Goal: Communication & Community: Connect with others

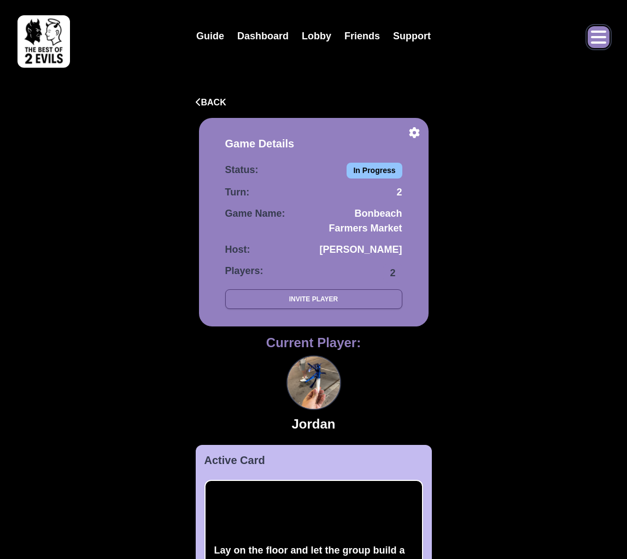
click at [598, 35] on icon "Open menu" at bounding box center [598, 36] width 17 height 17
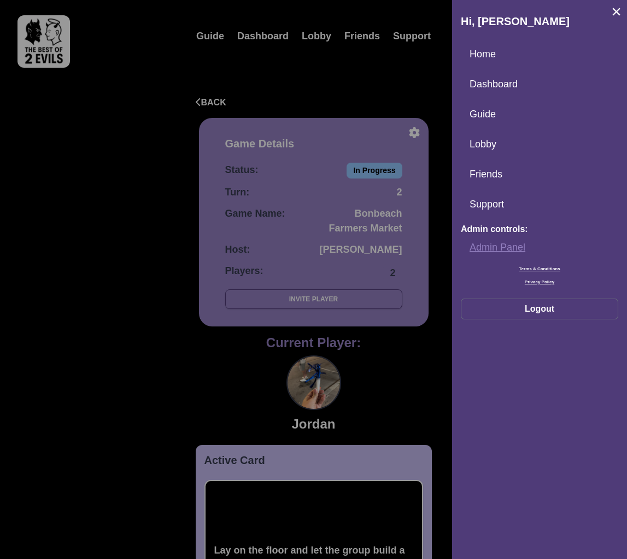
click at [492, 247] on link "Admin Panel" at bounding box center [539, 247] width 157 height 23
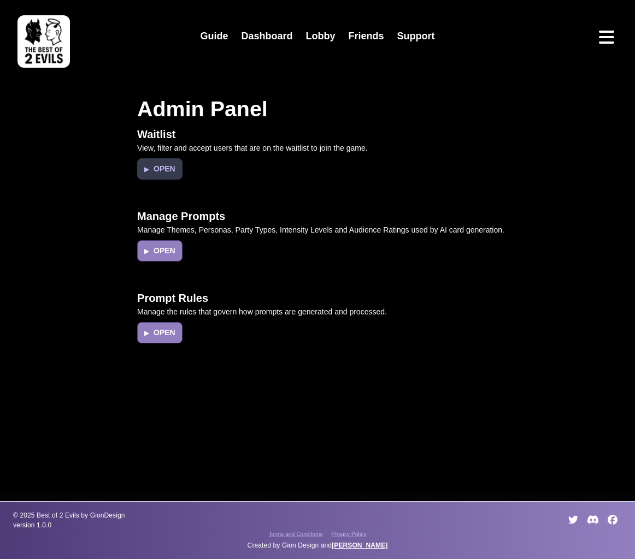
click at [154, 167] on button "▶ Open" at bounding box center [159, 168] width 45 height 21
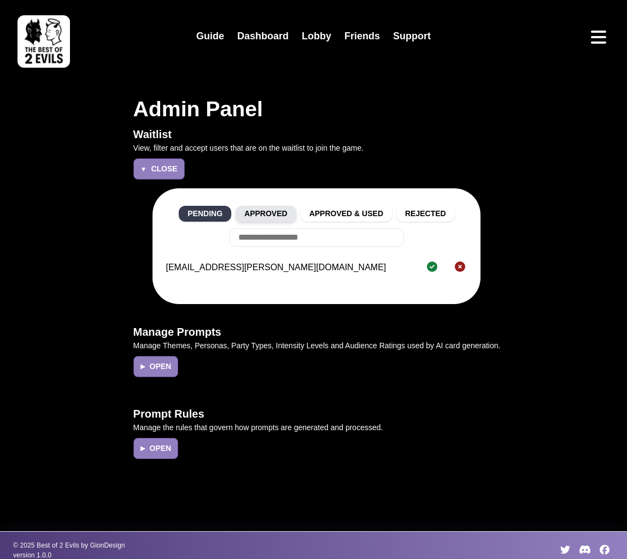
click at [281, 215] on button "Approved" at bounding box center [265, 214] width 61 height 16
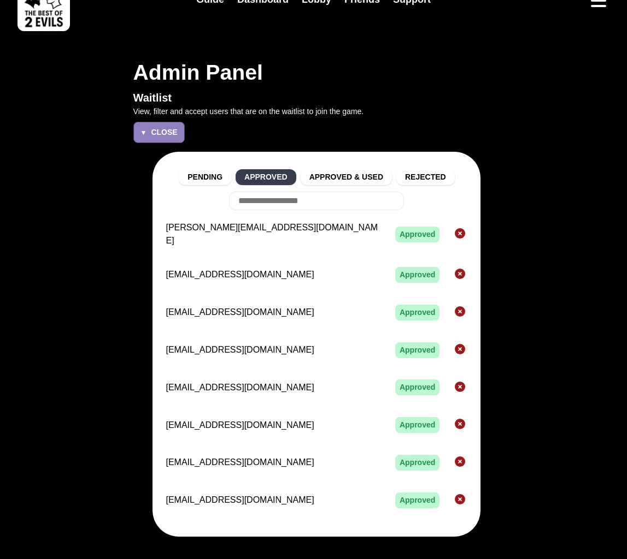
scroll to position [110, 0]
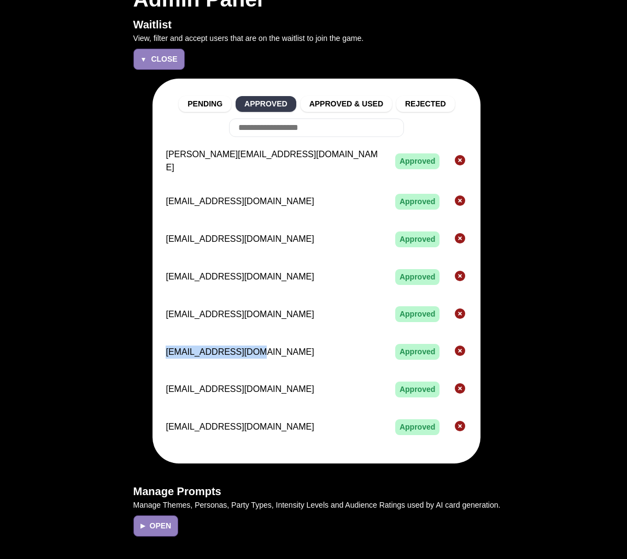
drag, startPoint x: 251, startPoint y: 346, endPoint x: 153, endPoint y: 347, distance: 97.8
click at [153, 347] on div "Pending Approved Approved & Used Rejected [EMAIL_ADDRESS][DOMAIN_NAME] Approved…" at bounding box center [316, 271] width 328 height 385
copy span "[EMAIL_ADDRESS][DOMAIN_NAME]"
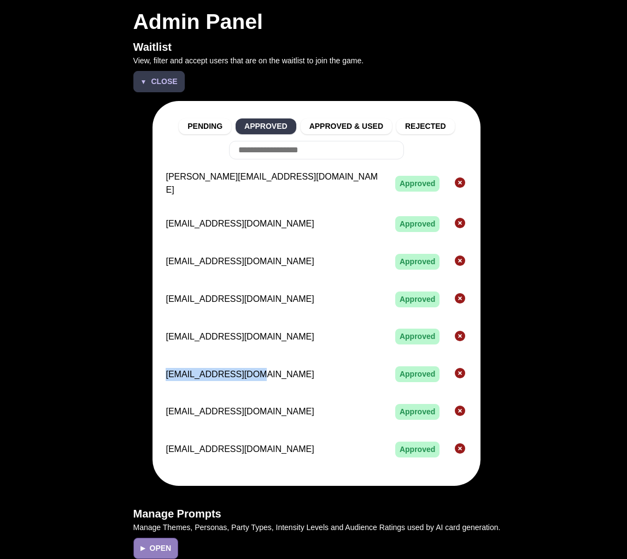
click at [162, 86] on span "Close" at bounding box center [164, 81] width 26 height 11
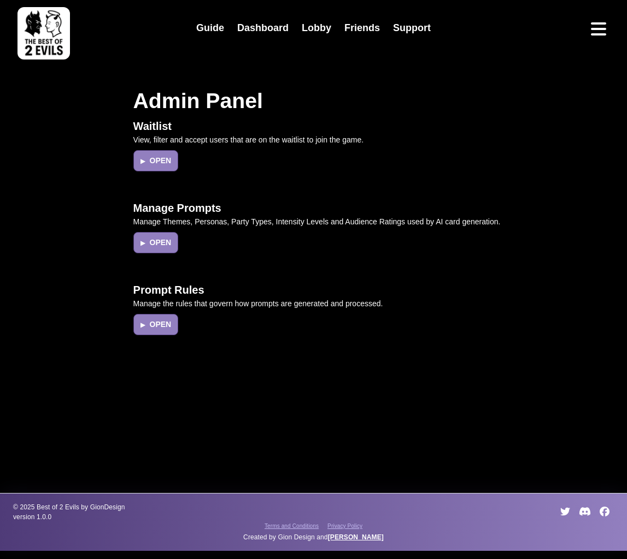
scroll to position [0, 0]
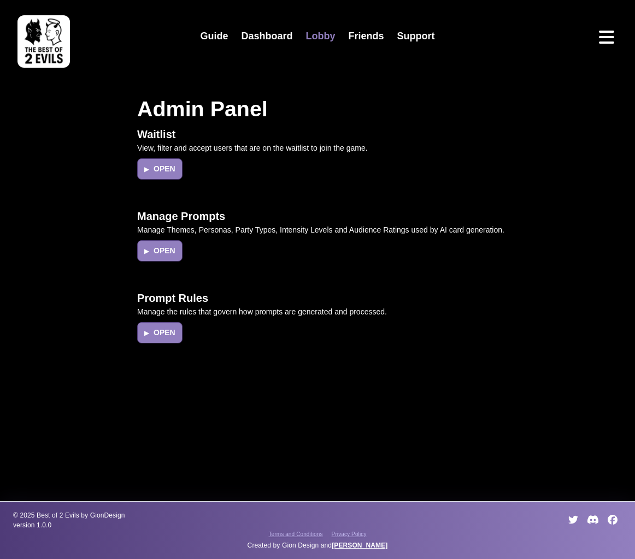
click at [331, 29] on link "Lobby" at bounding box center [320, 36] width 43 height 23
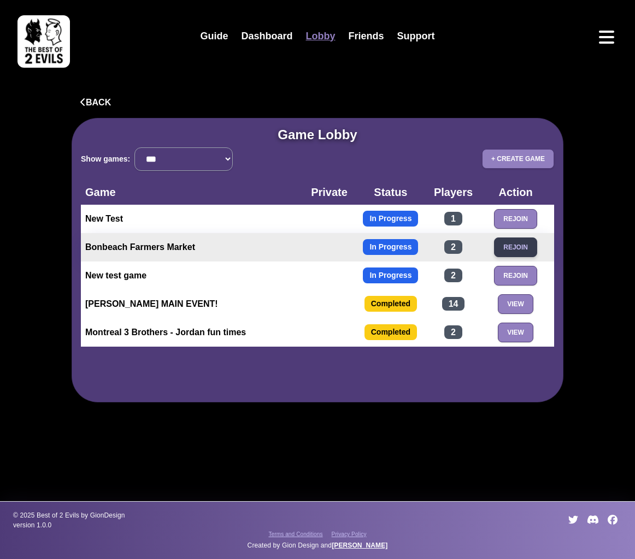
click at [533, 248] on button "Rejoin" at bounding box center [515, 248] width 43 height 20
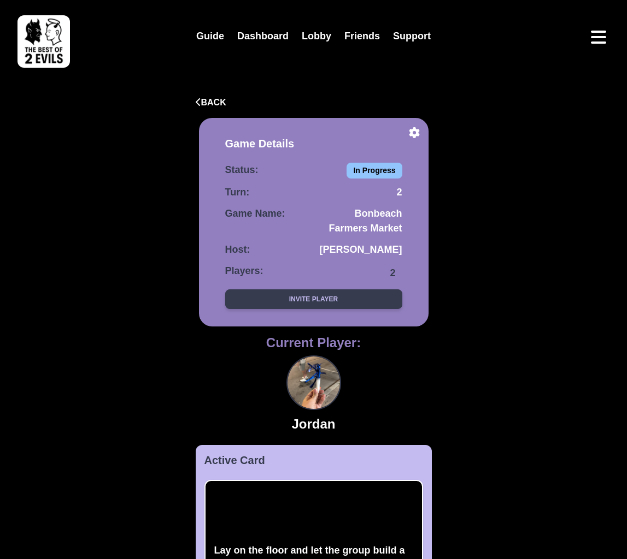
click at [344, 299] on button "Invite Player" at bounding box center [313, 300] width 177 height 20
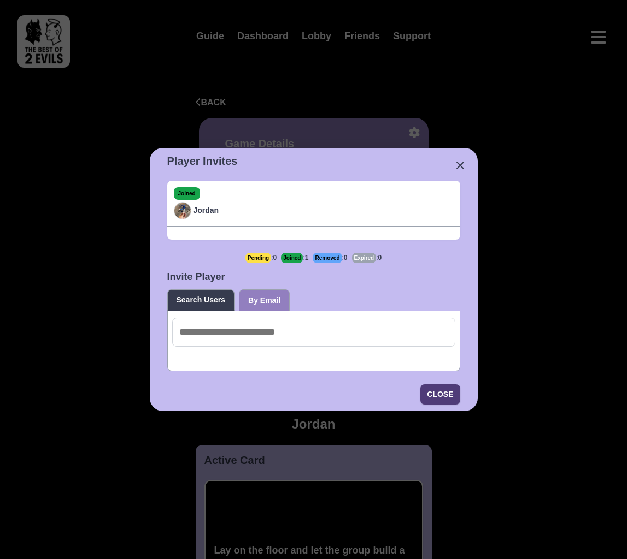
click at [267, 298] on button "By Email" at bounding box center [264, 301] width 51 height 22
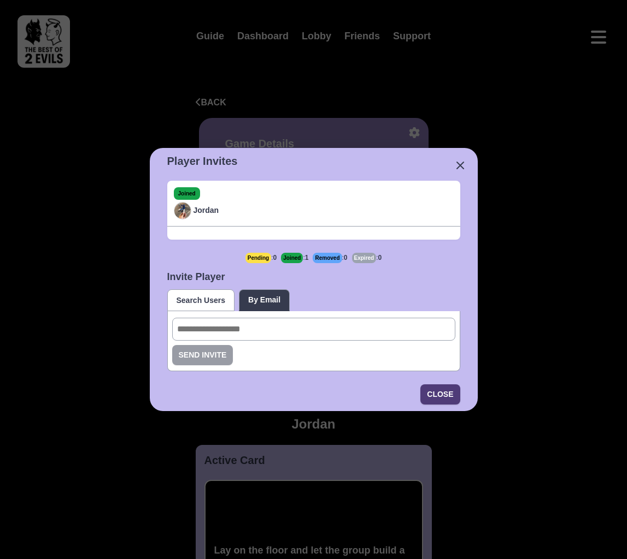
click at [269, 331] on input "email" at bounding box center [313, 329] width 283 height 23
paste input "**********"
type input "**********"
click at [200, 360] on button "Send Invite" at bounding box center [202, 355] width 61 height 20
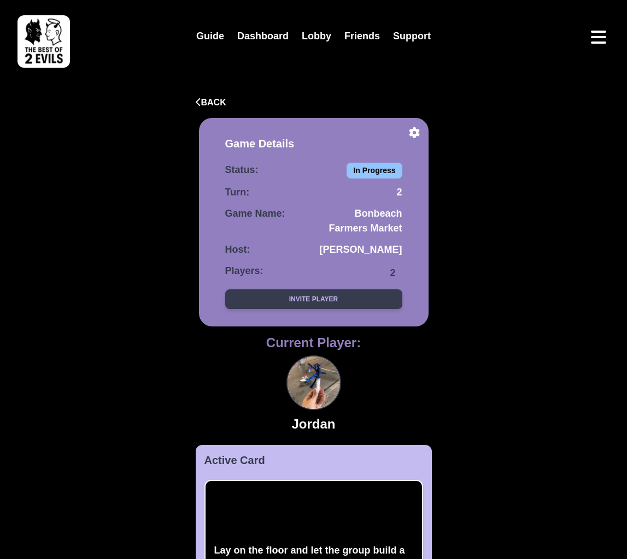
click at [357, 296] on button "Invite Player" at bounding box center [313, 300] width 177 height 20
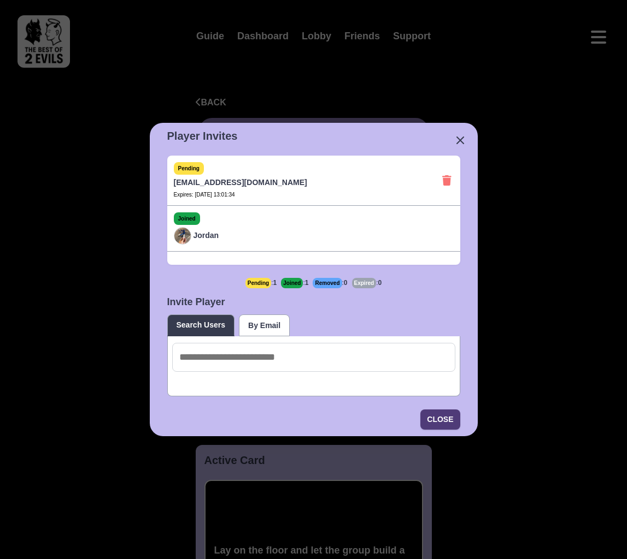
click at [206, 325] on button "Search Users" at bounding box center [201, 326] width 68 height 22
click at [279, 329] on button "By Email" at bounding box center [264, 326] width 51 height 22
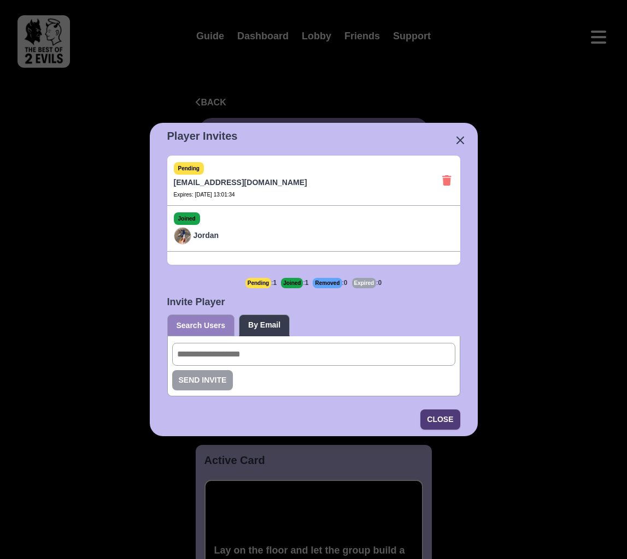
click at [191, 325] on button "Search Users" at bounding box center [201, 326] width 68 height 22
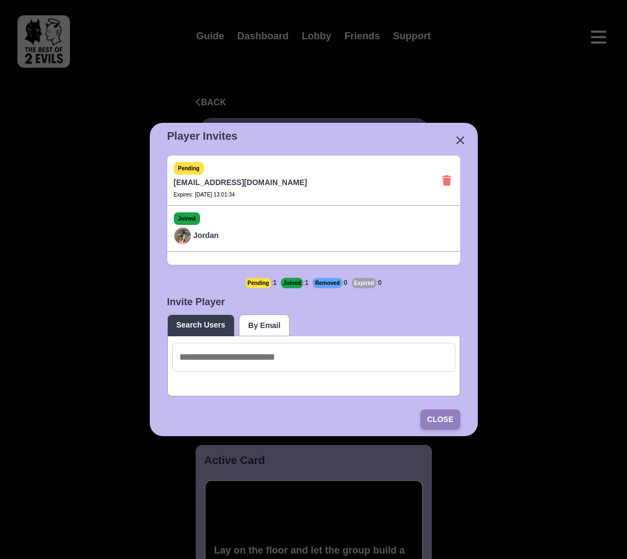
click at [441, 416] on button "Close" at bounding box center [439, 420] width 39 height 20
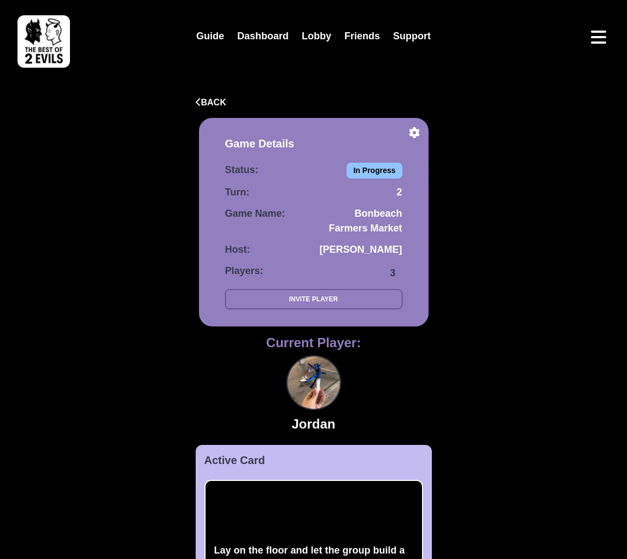
click at [474, 284] on div "Guide Dashboard Lobby Friends Support Back Game Details Status: In Progress Tur…" at bounding box center [313, 528] width 627 height 1056
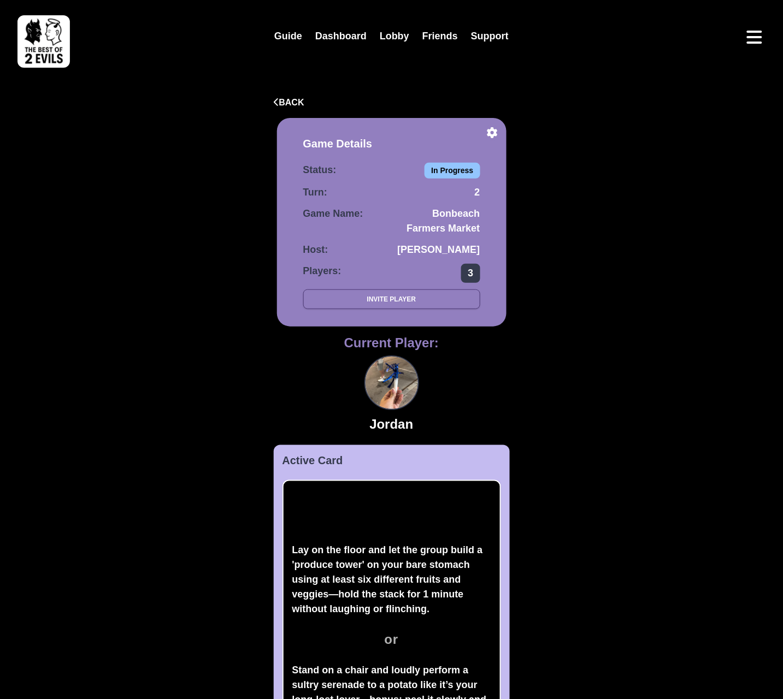
click at [473, 272] on span "3" at bounding box center [470, 273] width 19 height 19
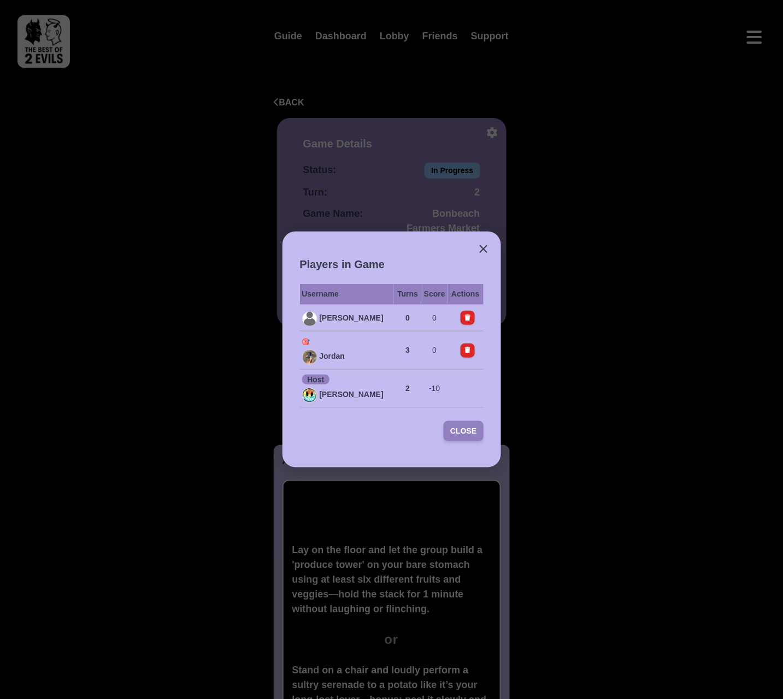
click at [468, 430] on button "Close" at bounding box center [463, 431] width 39 height 20
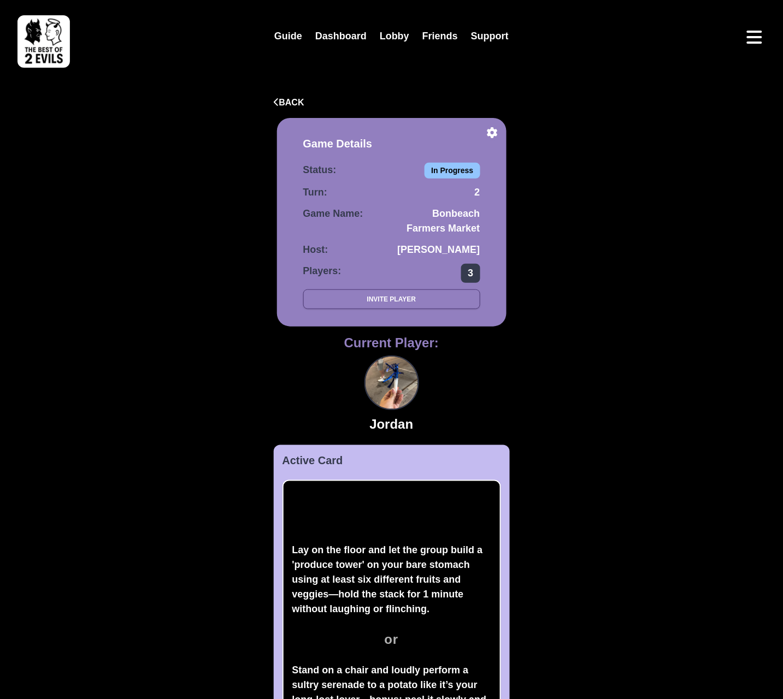
click at [475, 272] on span "3" at bounding box center [470, 273] width 19 height 19
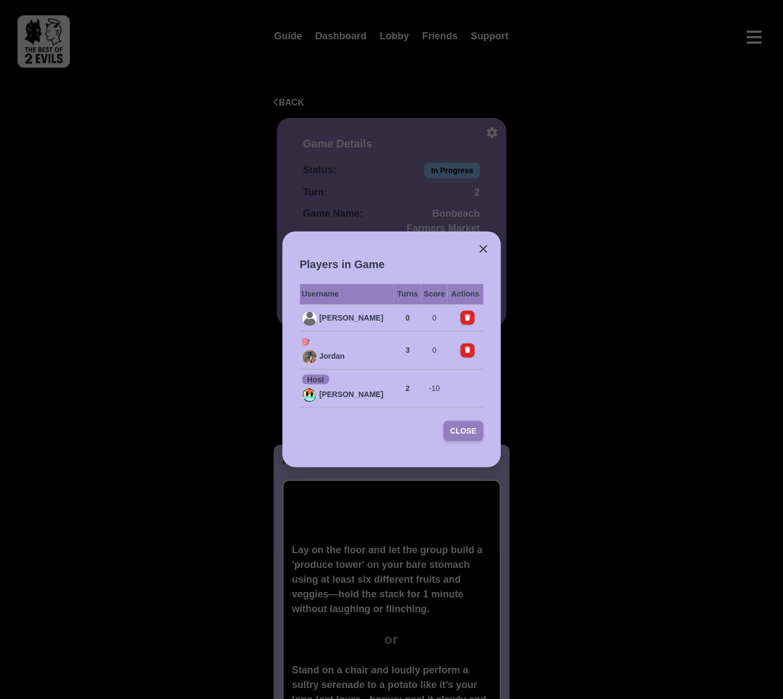
click at [475, 431] on button "Close" at bounding box center [463, 431] width 39 height 20
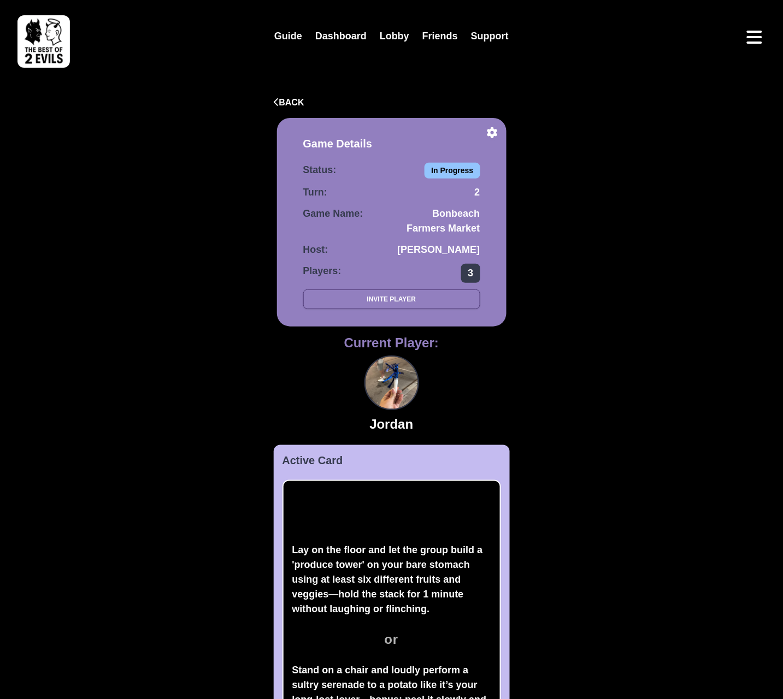
click at [470, 269] on span "3" at bounding box center [470, 273] width 19 height 19
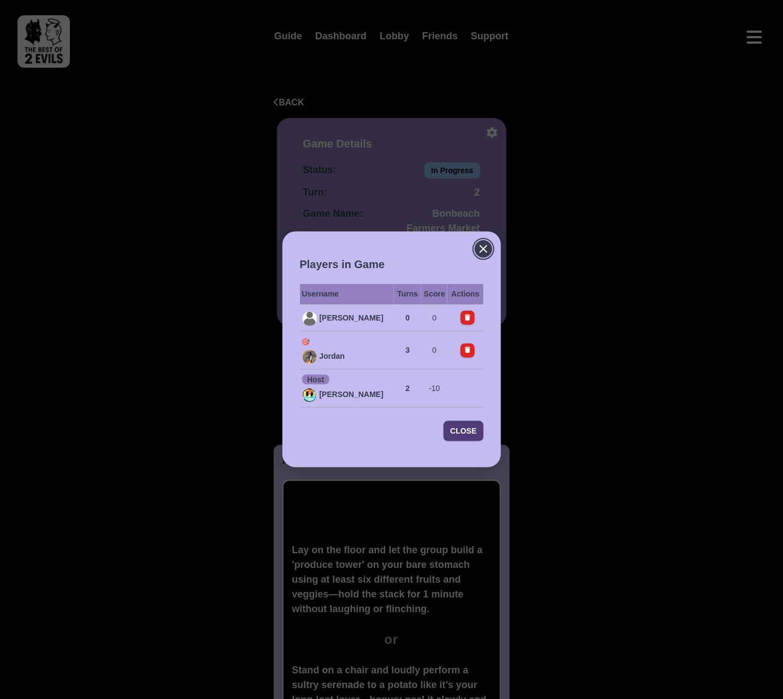
click at [482, 247] on icon "Close" at bounding box center [483, 249] width 7 height 7
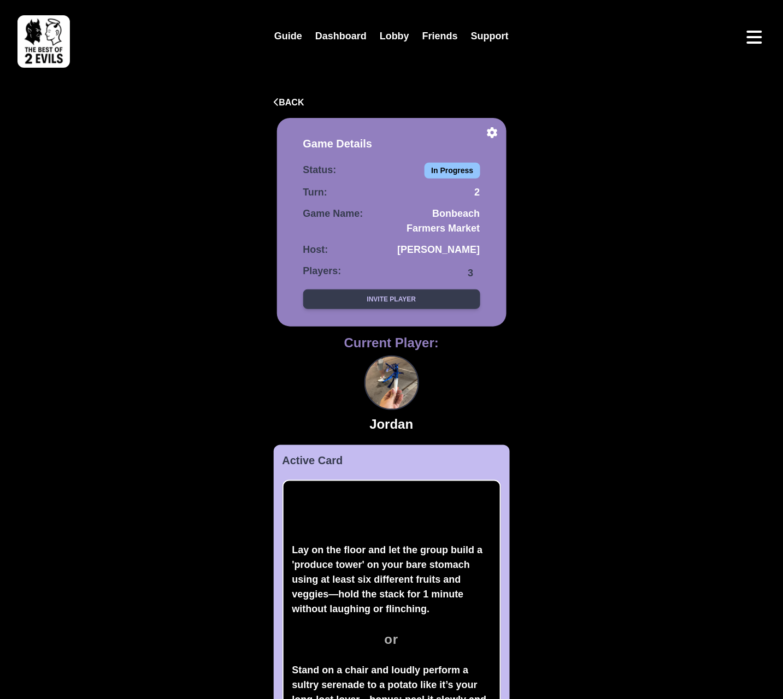
click at [440, 298] on button "Invite Player" at bounding box center [391, 300] width 177 height 20
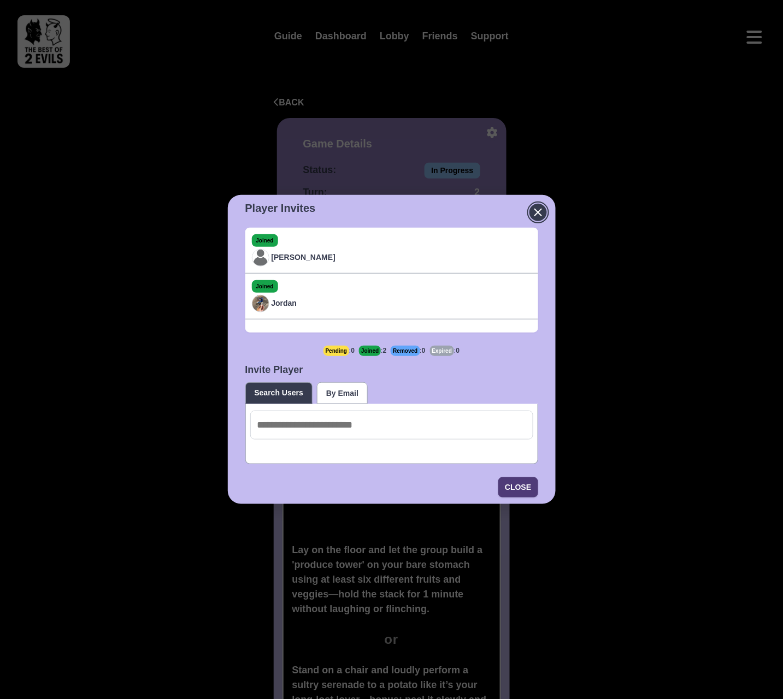
click at [538, 213] on icon "Close" at bounding box center [538, 212] width 7 height 7
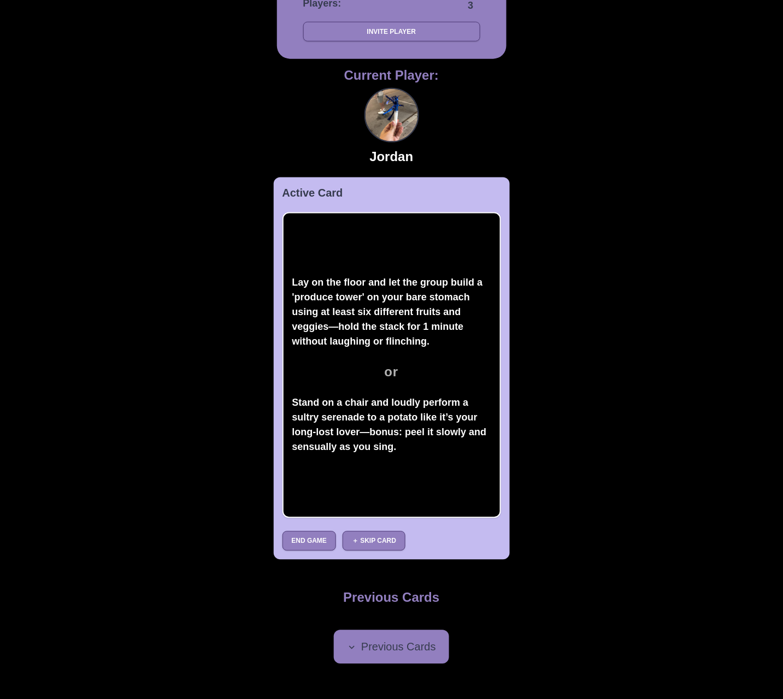
scroll to position [356, 0]
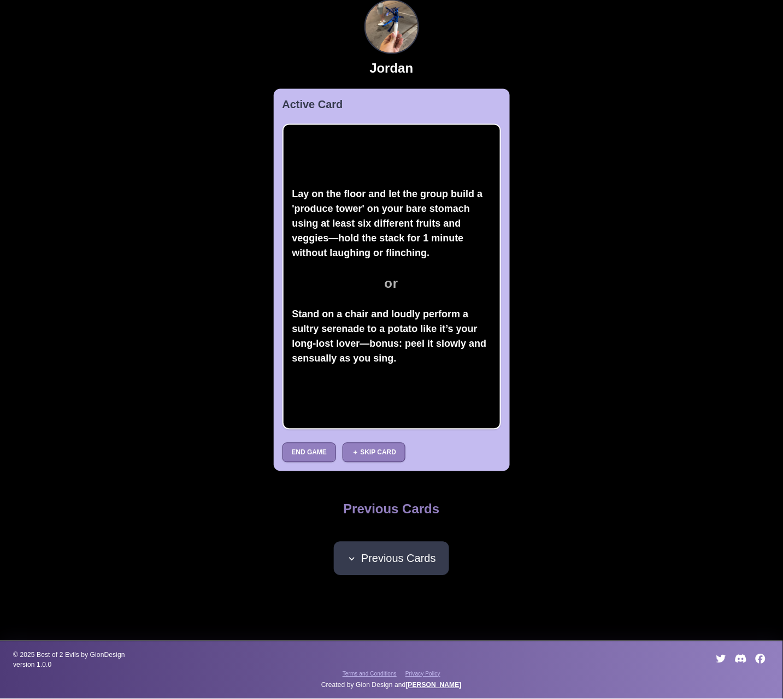
click at [401, 562] on span "Previous Cards" at bounding box center [391, 559] width 89 height 16
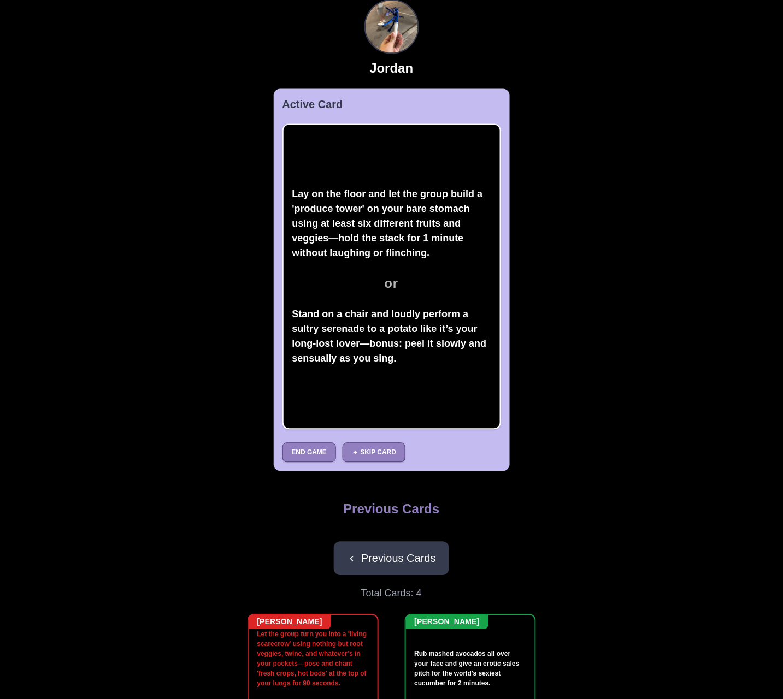
click at [425, 563] on span "Previous Cards" at bounding box center [391, 559] width 89 height 16
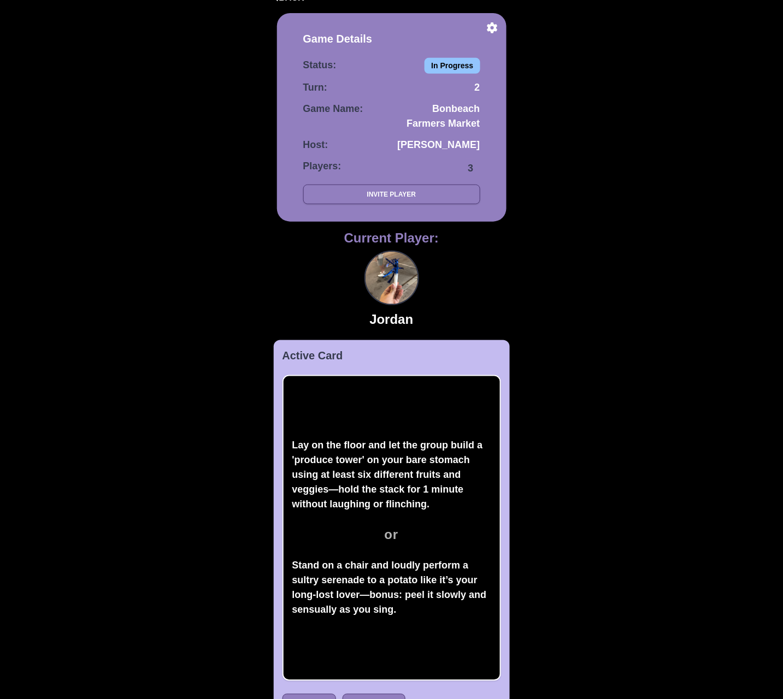
scroll to position [0, 0]
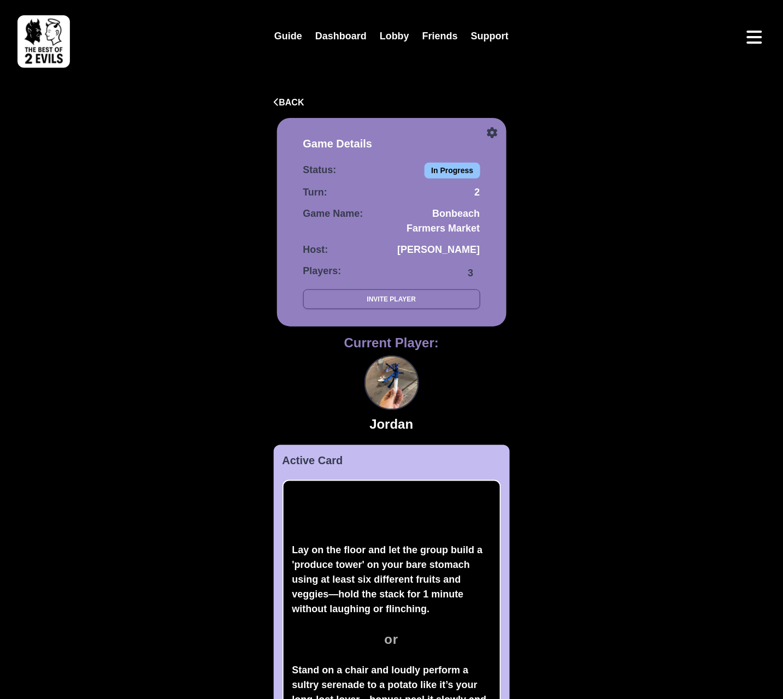
click at [490, 135] on icon at bounding box center [492, 132] width 10 height 11
select select "**********"
select select "******"
select select "*******"
select select "****"
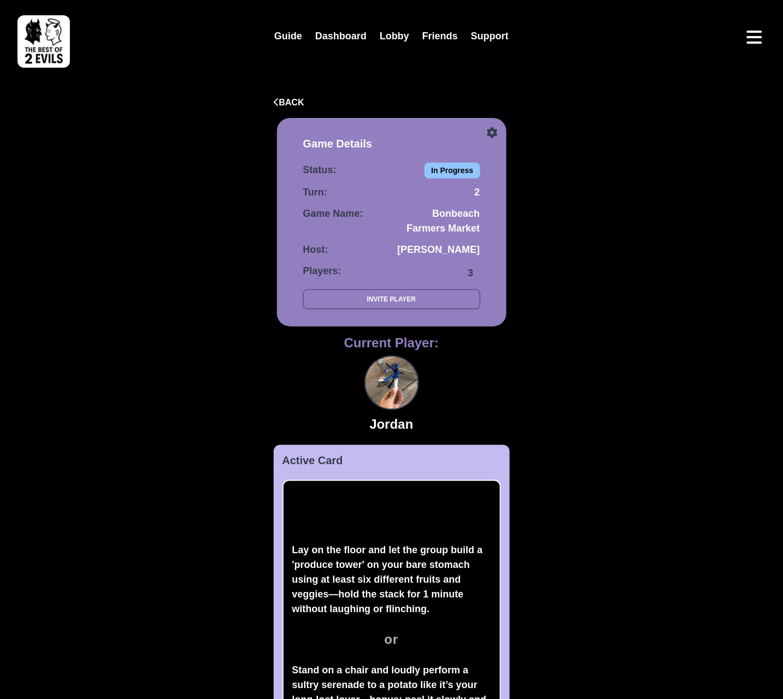
select select
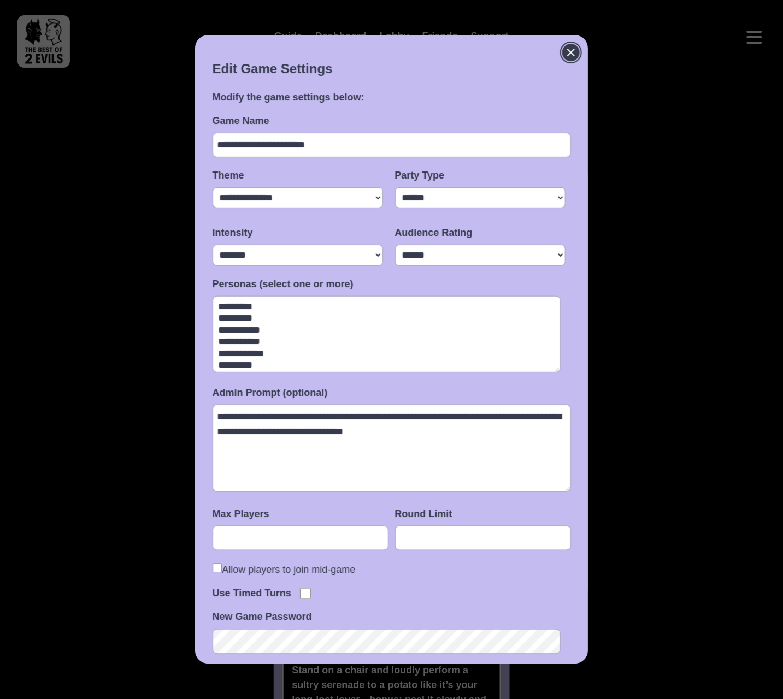
click at [565, 52] on icon "Close" at bounding box center [570, 52] width 13 height 13
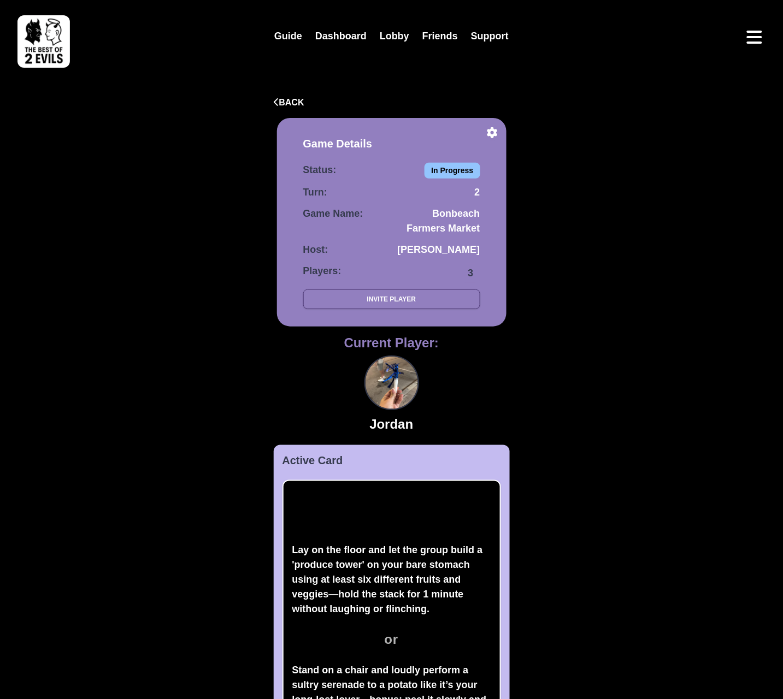
click at [552, 166] on div "Guide Dashboard Lobby Friends Support Back Game Details Status: In Progress Tur…" at bounding box center [391, 528] width 783 height 1056
click at [490, 135] on icon at bounding box center [492, 132] width 10 height 11
select select "**********"
select select "******"
select select "*******"
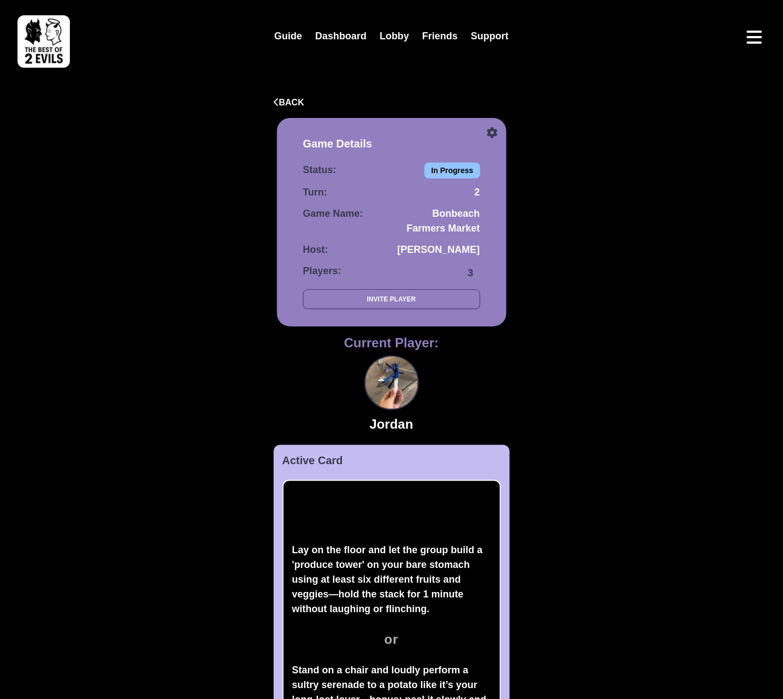
select select "****"
select select
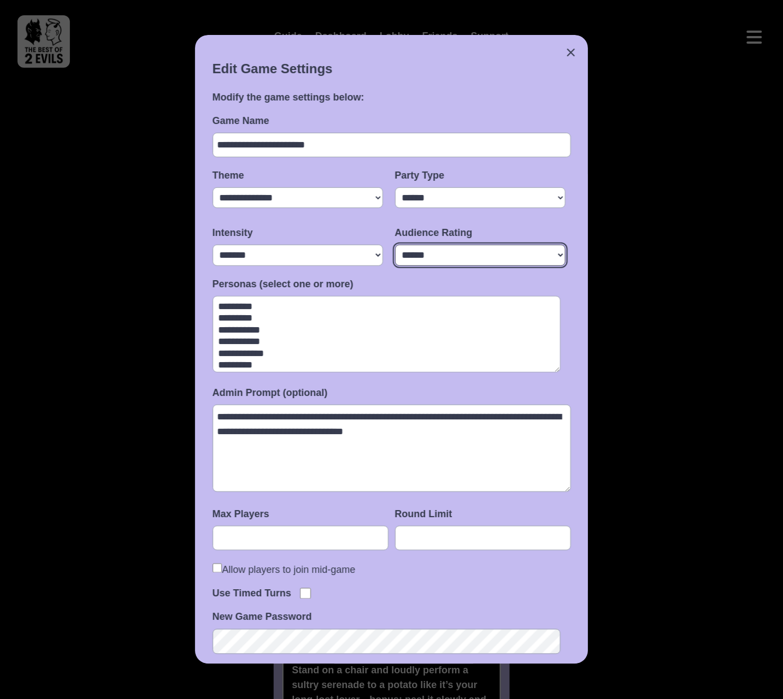
click at [560, 256] on select "* ** * ****** *****" at bounding box center [480, 255] width 171 height 21
click at [443, 258] on select "* ** * ****** *****" at bounding box center [480, 255] width 171 height 21
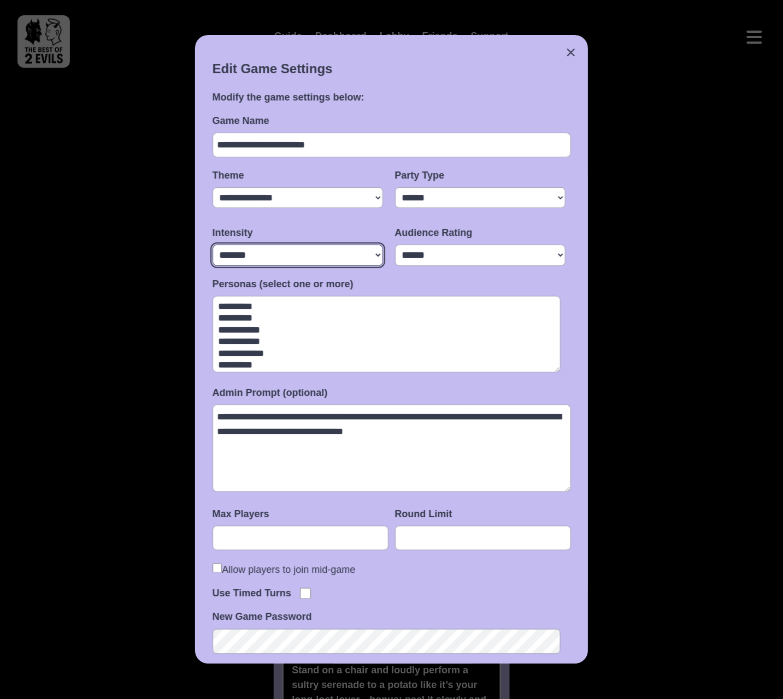
click at [374, 249] on select "**** ********* **** **** *******" at bounding box center [298, 255] width 171 height 21
click at [564, 52] on icon "Close" at bounding box center [570, 52] width 13 height 13
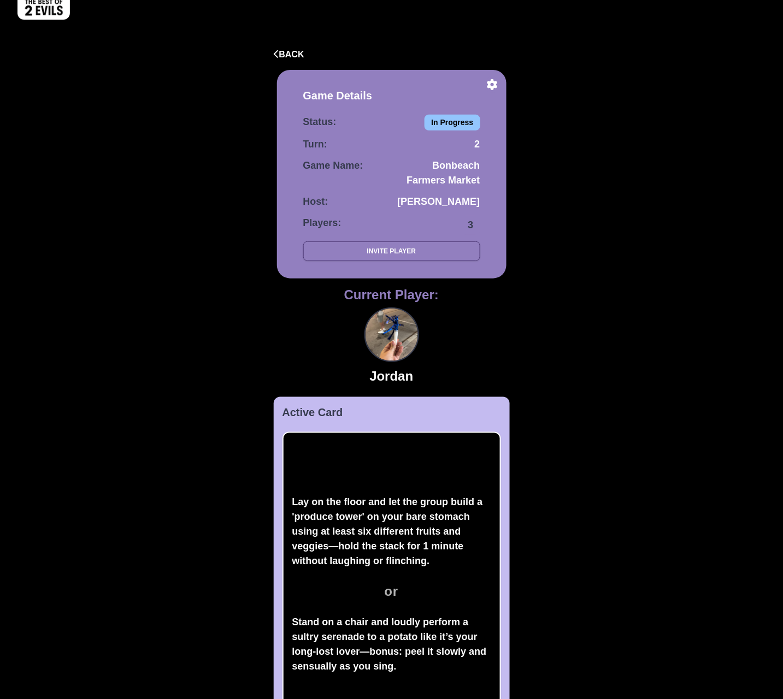
scroll to position [272, 0]
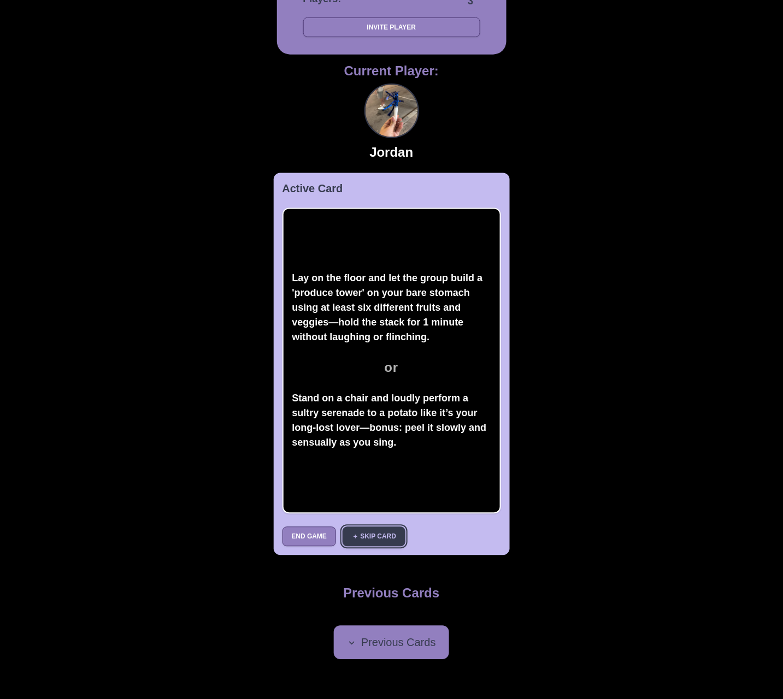
click at [385, 539] on button "＋ Skip Card" at bounding box center [374, 537] width 63 height 20
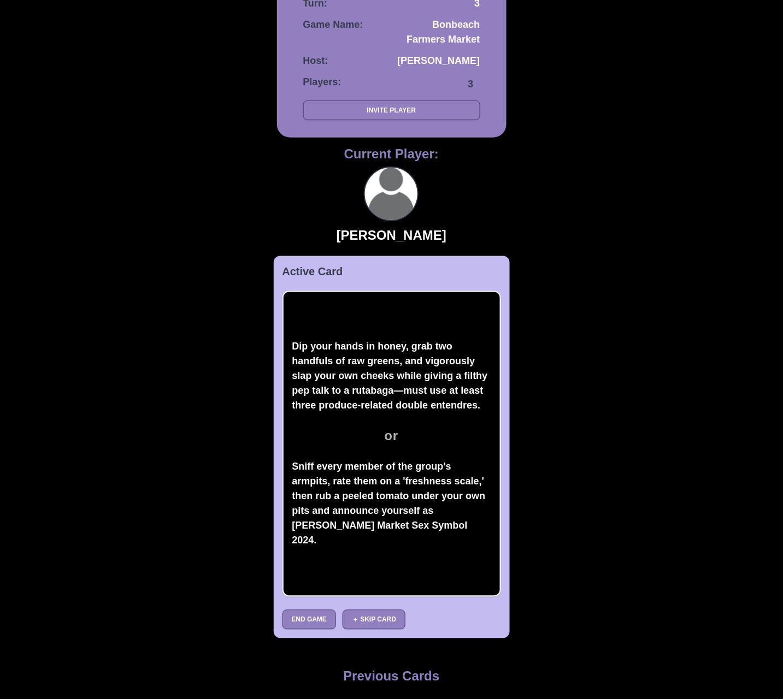
scroll to position [0, 0]
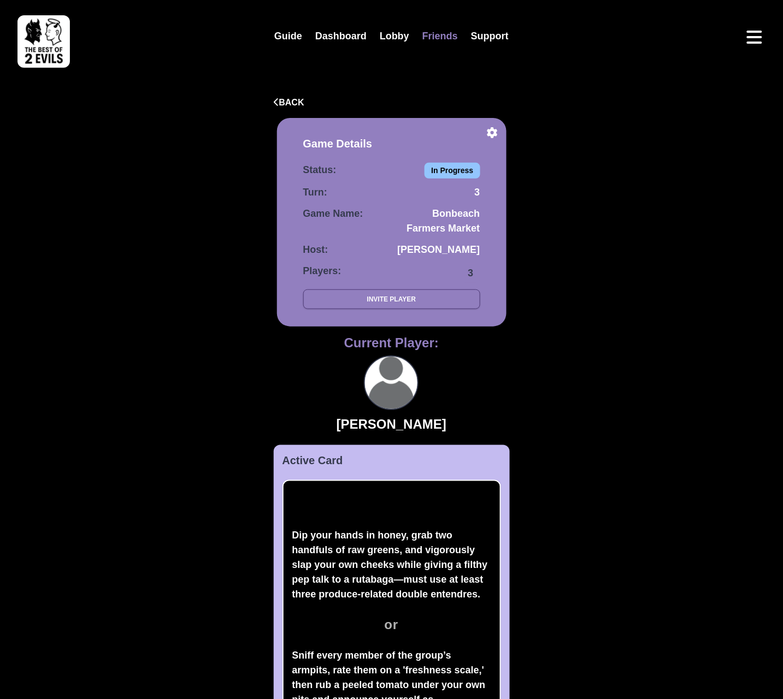
click at [439, 36] on link "Friends" at bounding box center [440, 36] width 49 height 23
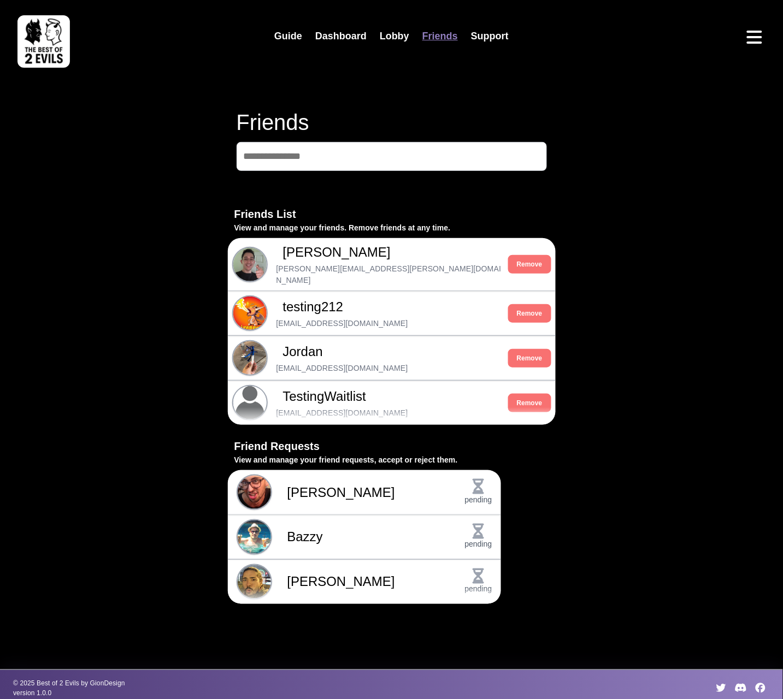
click at [357, 154] on input at bounding box center [392, 156] width 310 height 29
type input "******"
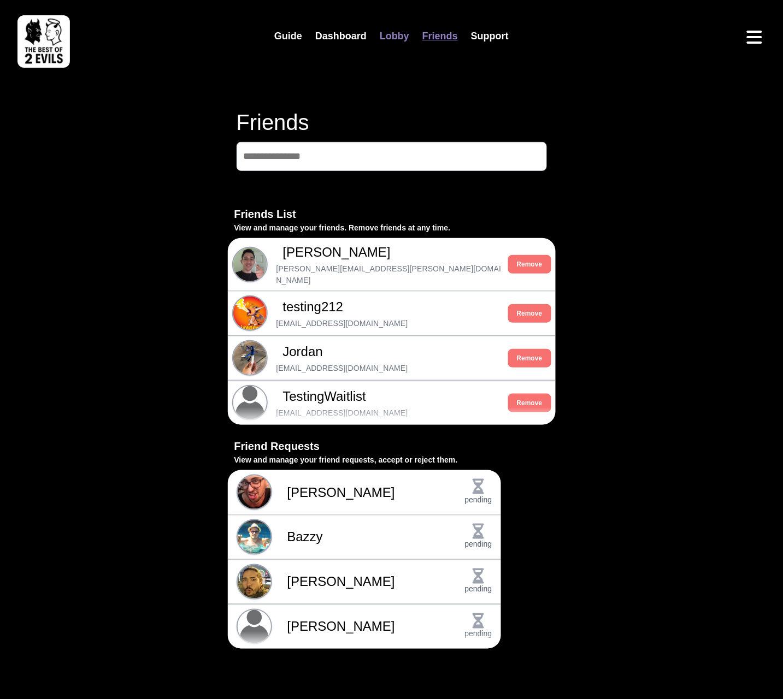
click at [405, 37] on link "Lobby" at bounding box center [394, 36] width 43 height 23
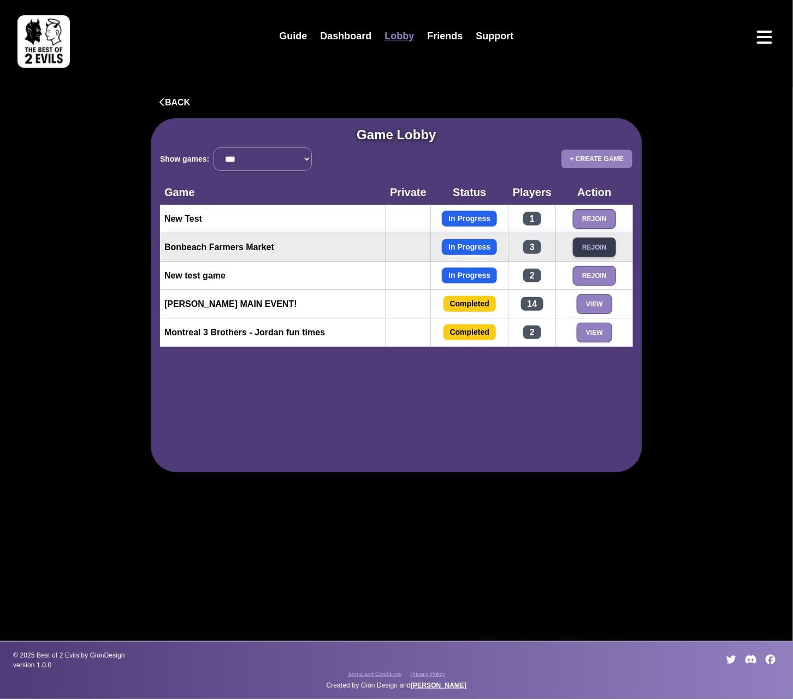
click at [597, 249] on button "Rejoin" at bounding box center [594, 248] width 43 height 20
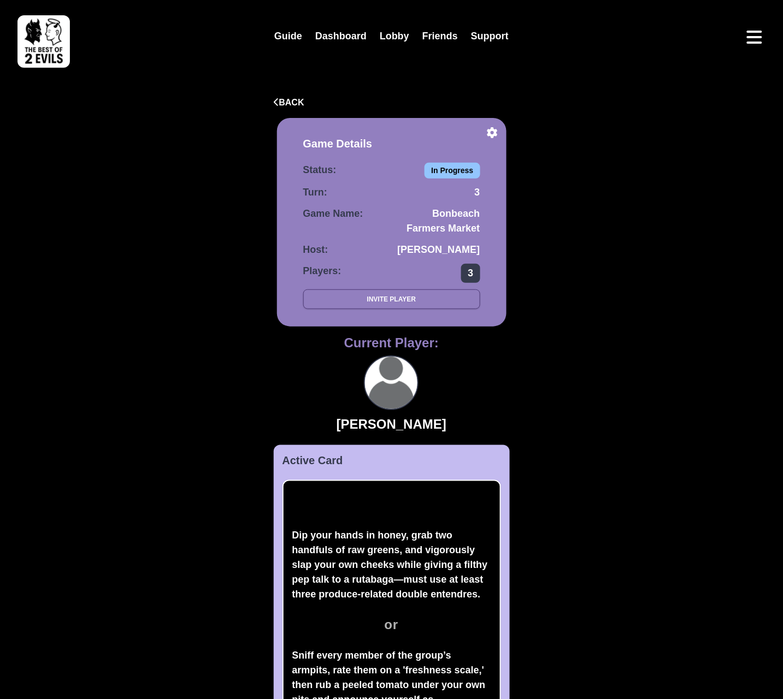
click at [467, 276] on span "3" at bounding box center [470, 273] width 19 height 19
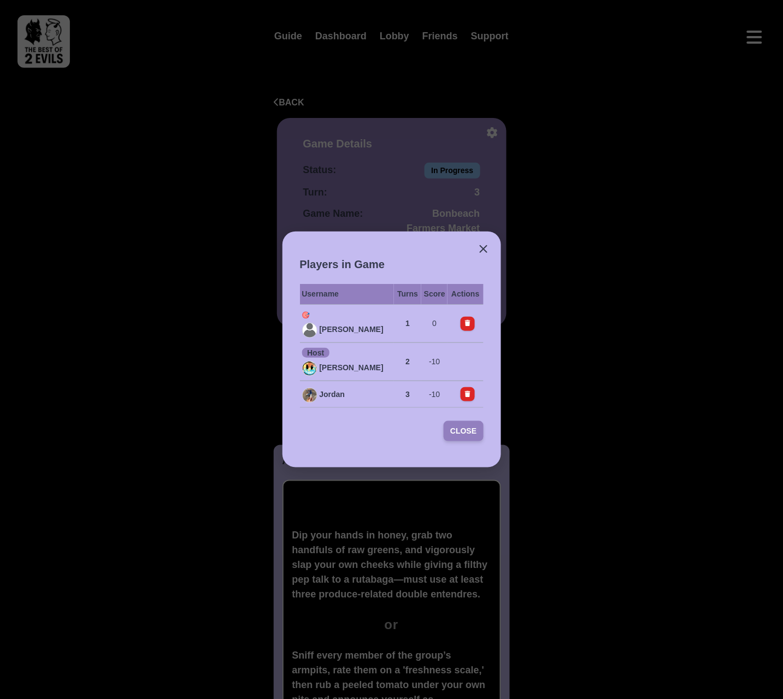
click at [477, 440] on button "Close" at bounding box center [463, 431] width 39 height 20
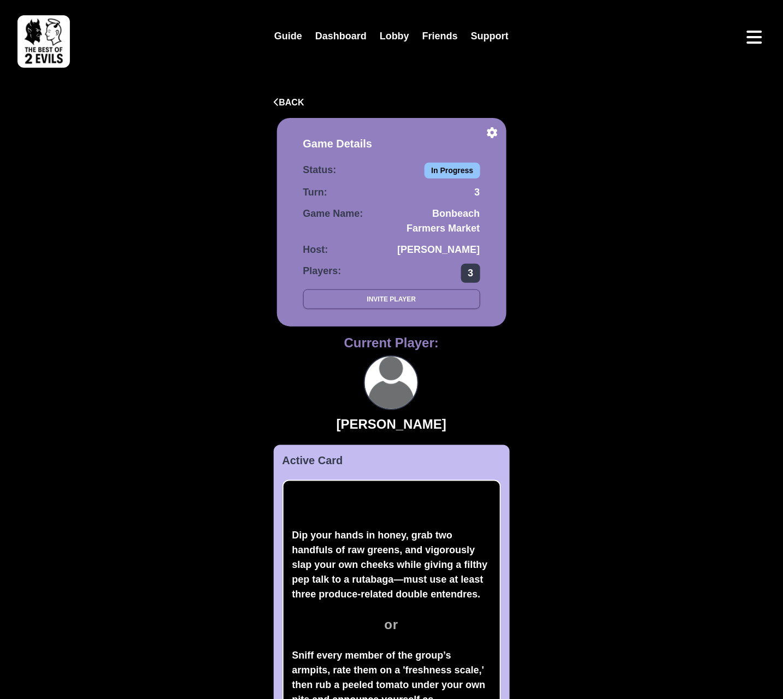
click at [472, 271] on span "3" at bounding box center [470, 273] width 19 height 19
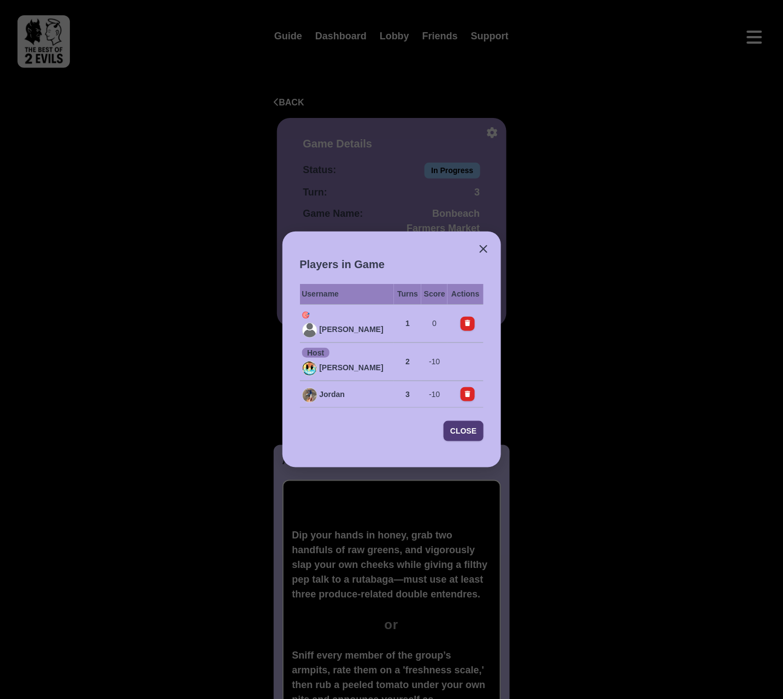
click at [485, 258] on div "Players in Game Username Turns Score Actions 🎯 Amenda 1 0 Host Pascal 2 -10 Jor…" at bounding box center [391, 350] width 219 height 236
click at [484, 249] on icon "Close" at bounding box center [483, 249] width 13 height 13
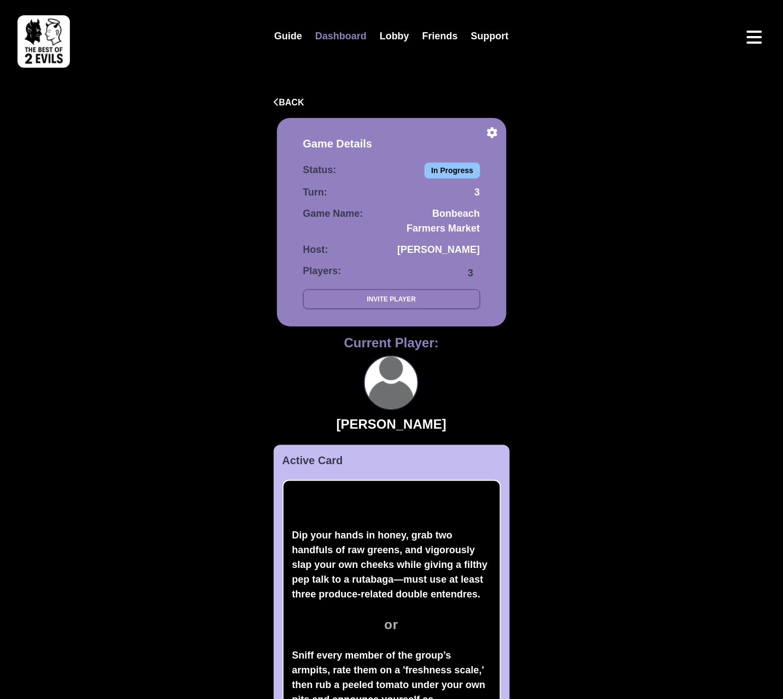
click at [327, 37] on link "Dashboard" at bounding box center [341, 36] width 64 height 23
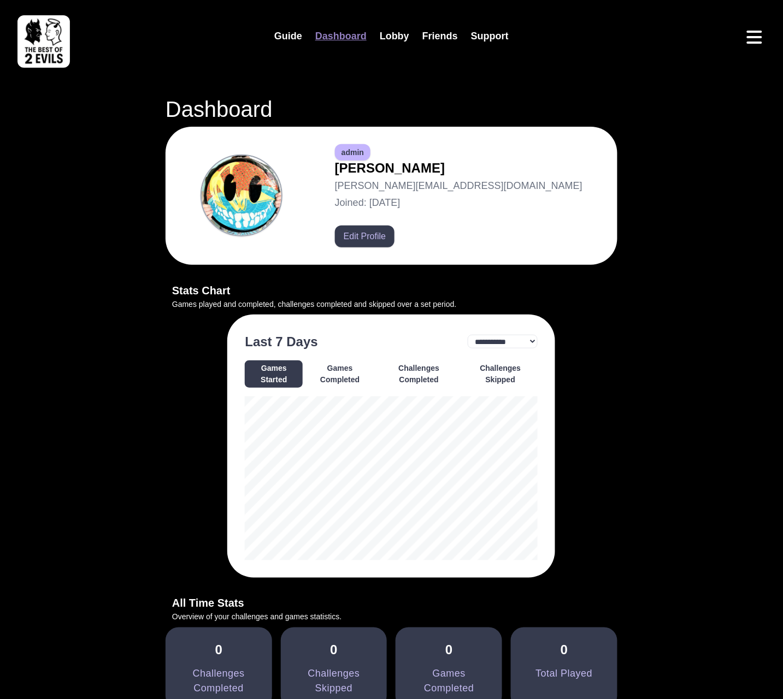
click at [394, 243] on button "Edit Profile" at bounding box center [365, 237] width 60 height 22
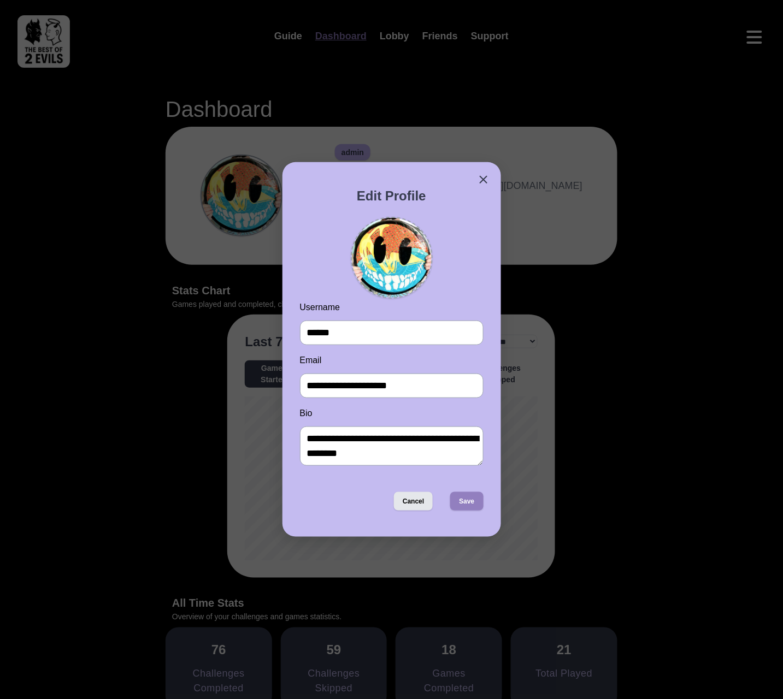
click at [420, 508] on button "Cancel" at bounding box center [413, 501] width 39 height 19
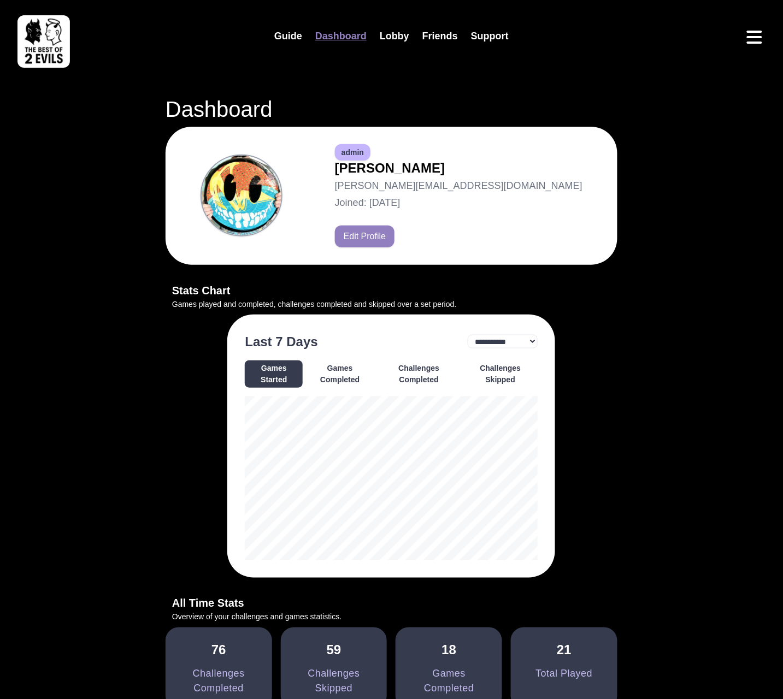
scroll to position [484, 0]
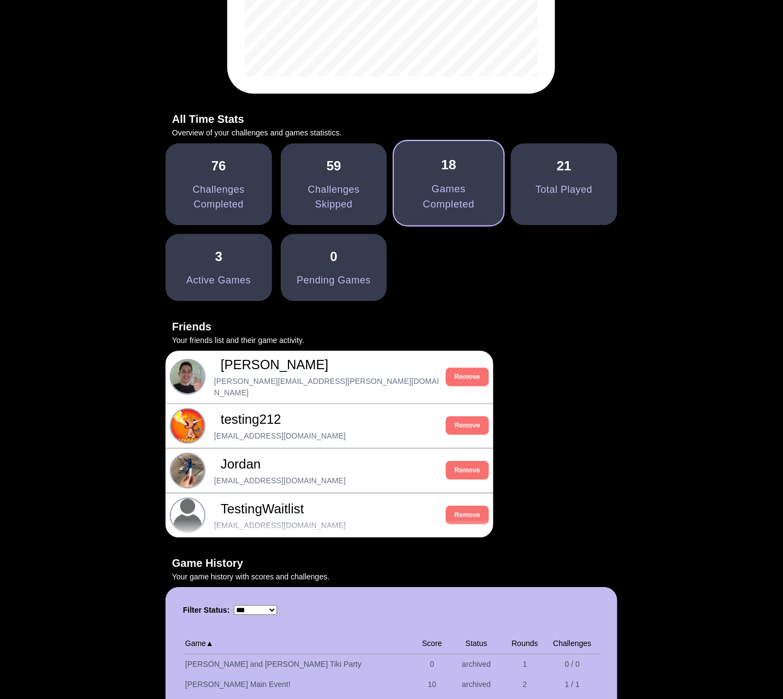
click at [490, 194] on div "Games Completed" at bounding box center [449, 197] width 83 height 31
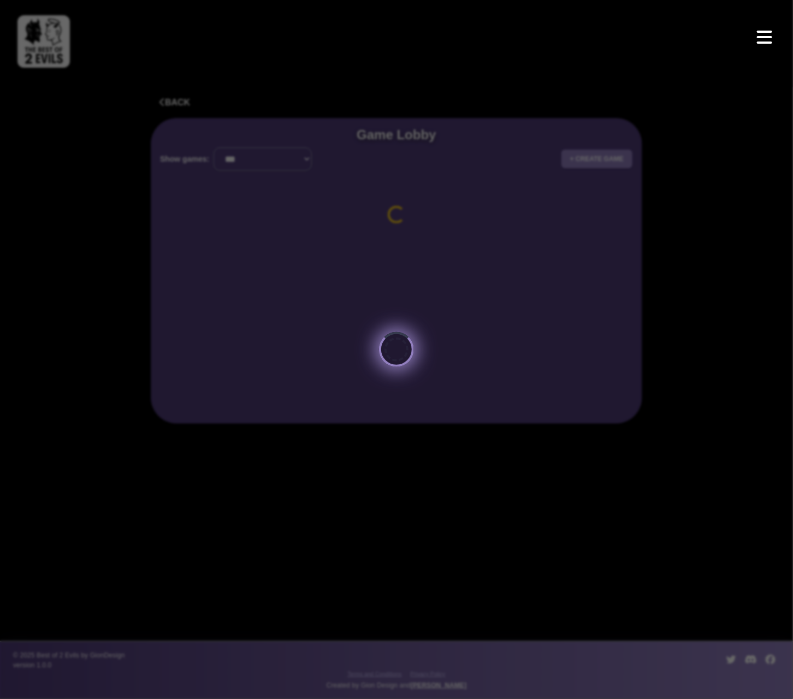
select select "*********"
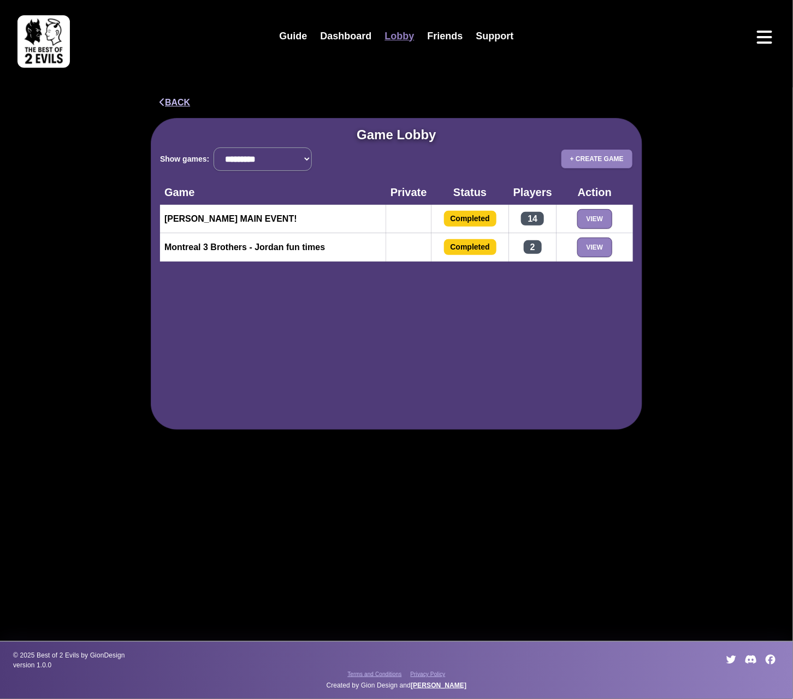
click at [161, 102] on icon "button" at bounding box center [162, 102] width 5 height 9
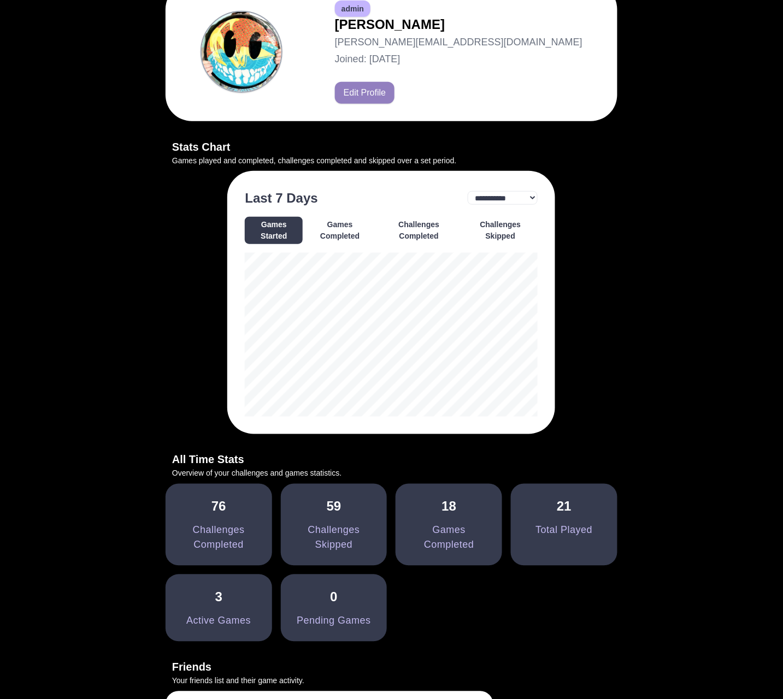
scroll to position [293, 0]
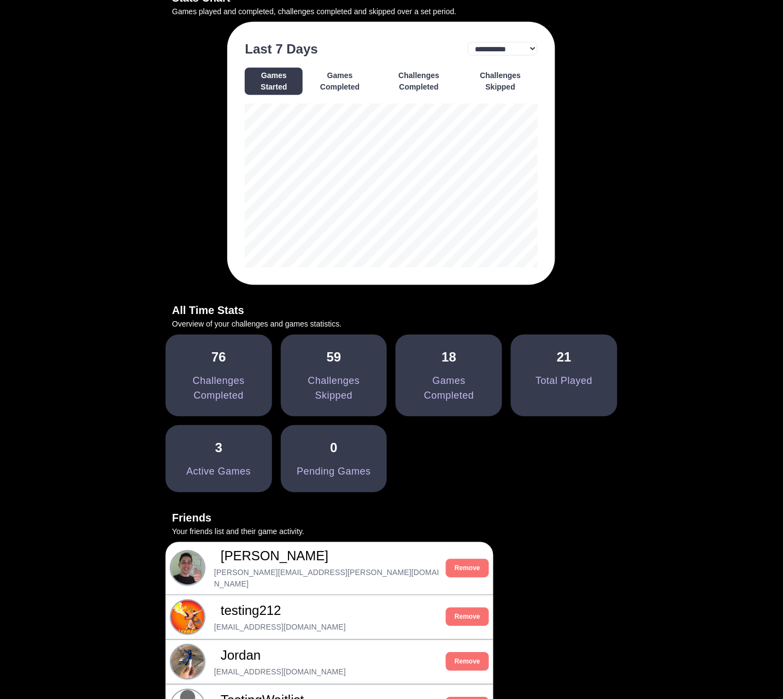
click at [259, 385] on div "Challenges Completed" at bounding box center [219, 389] width 80 height 30
click at [374, 375] on div "Challenges Skipped" at bounding box center [334, 389] width 80 height 30
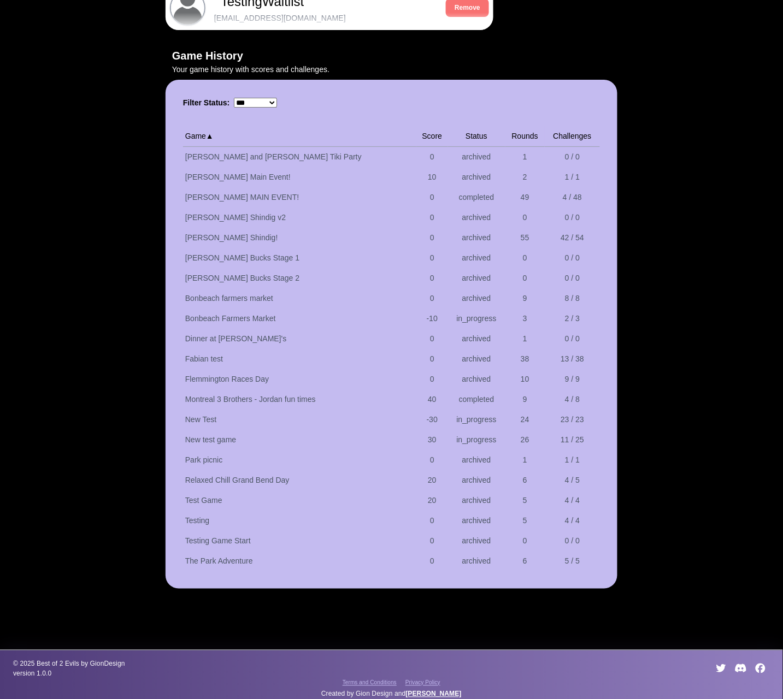
scroll to position [989, 0]
